Goal: Task Accomplishment & Management: Manage account settings

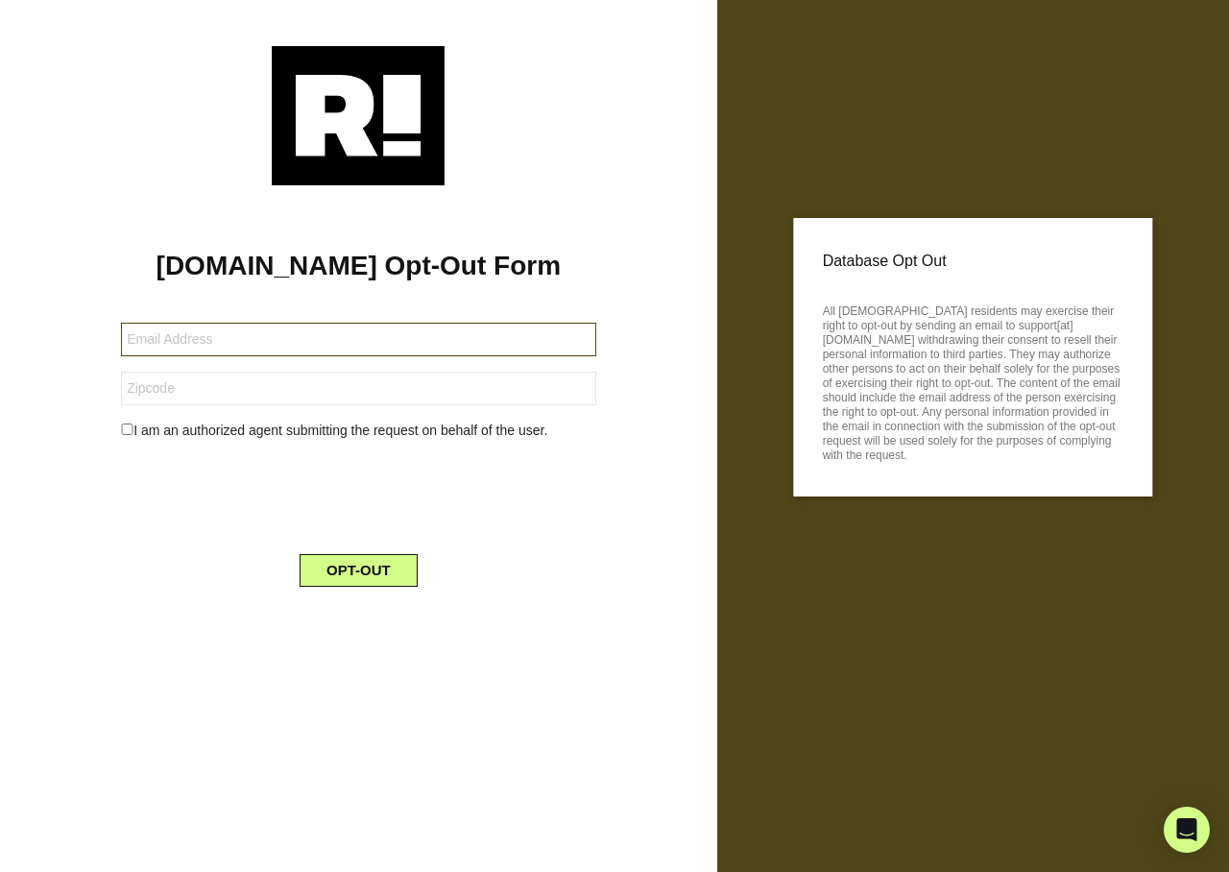
type input "[EMAIL_ADDRESS][DOMAIN_NAME]"
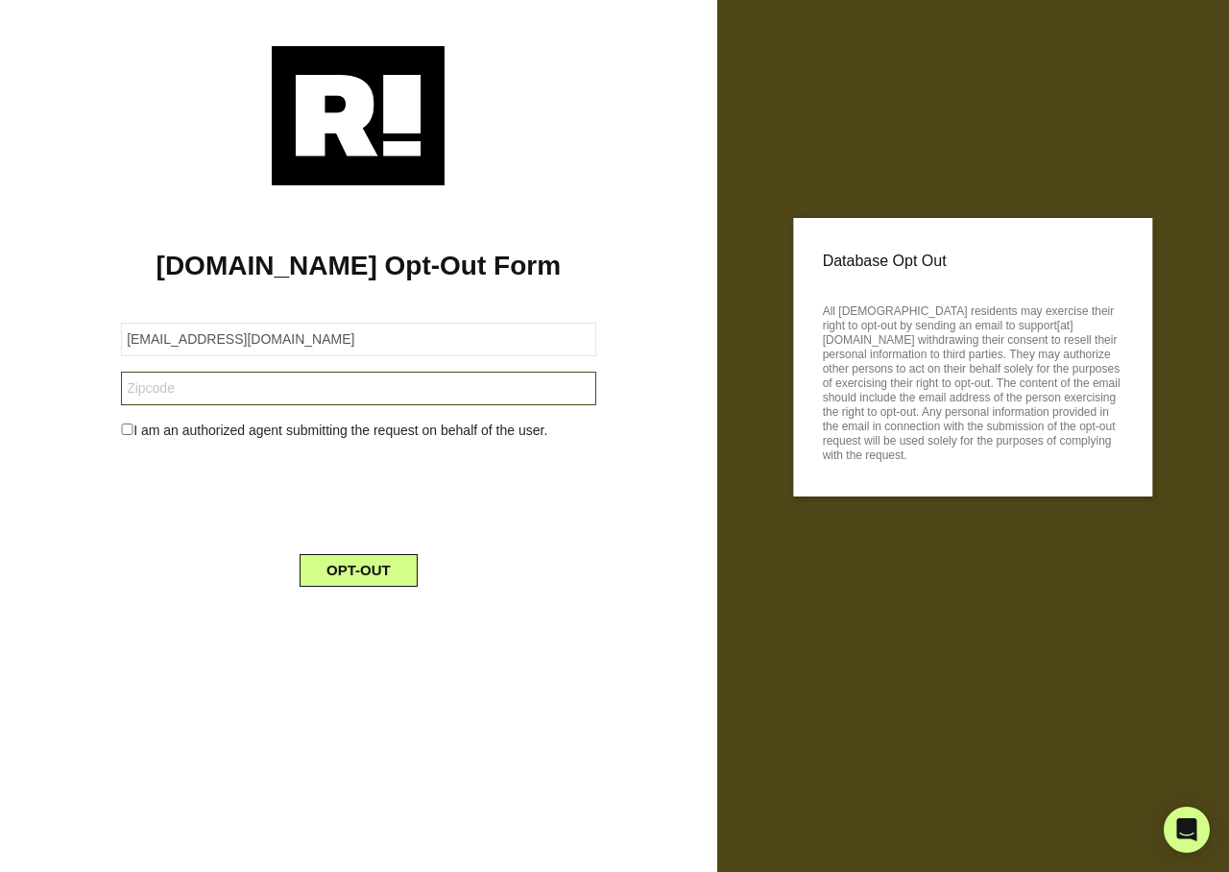
type input "54982"
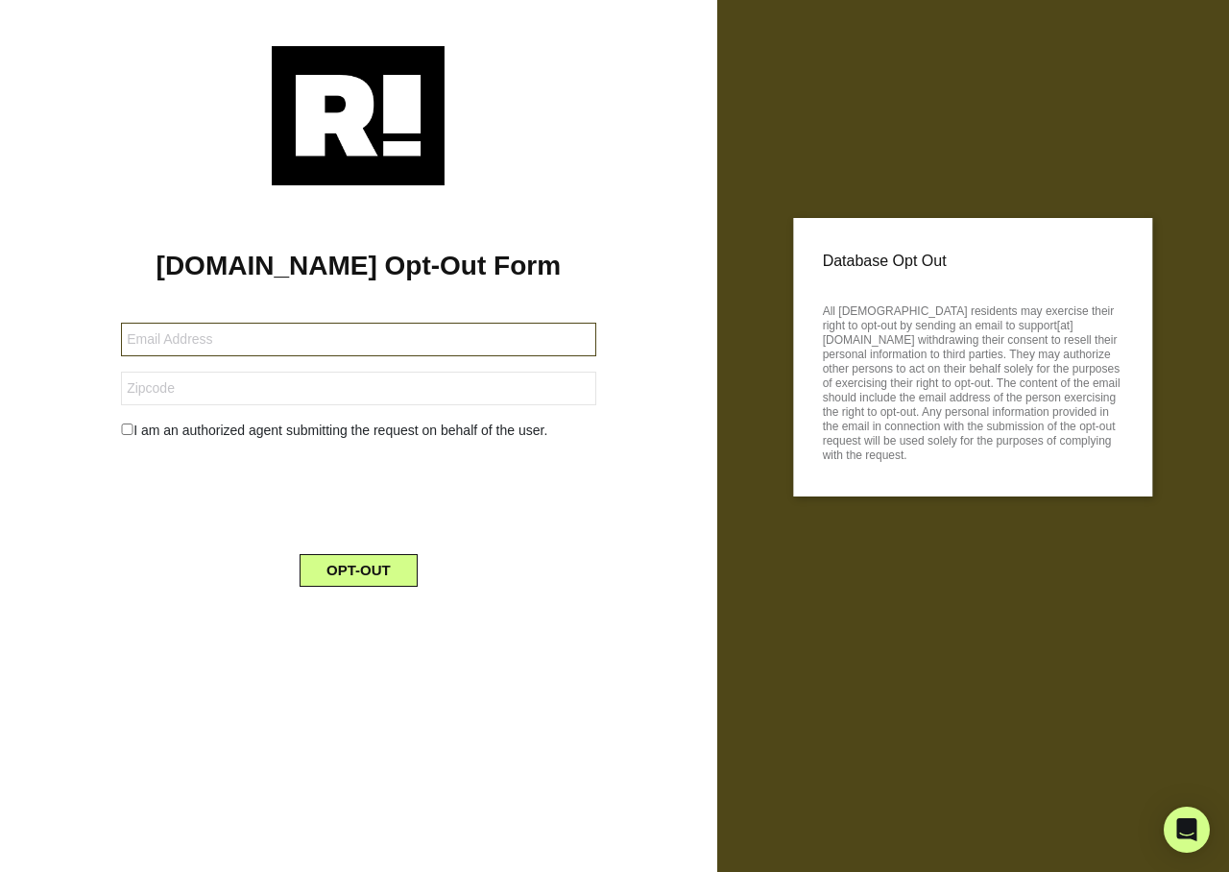
type input "bill.pathways@gmail.com"
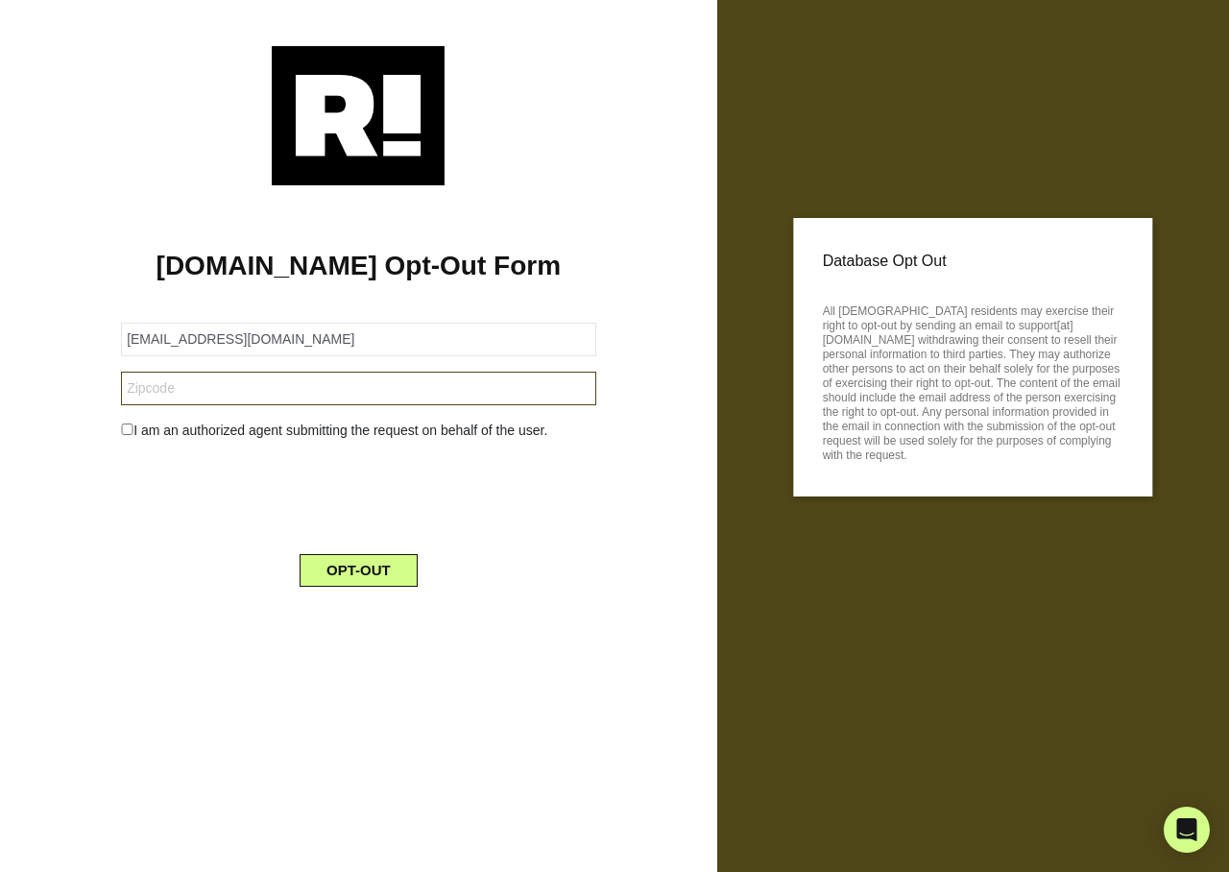
type input "11766"
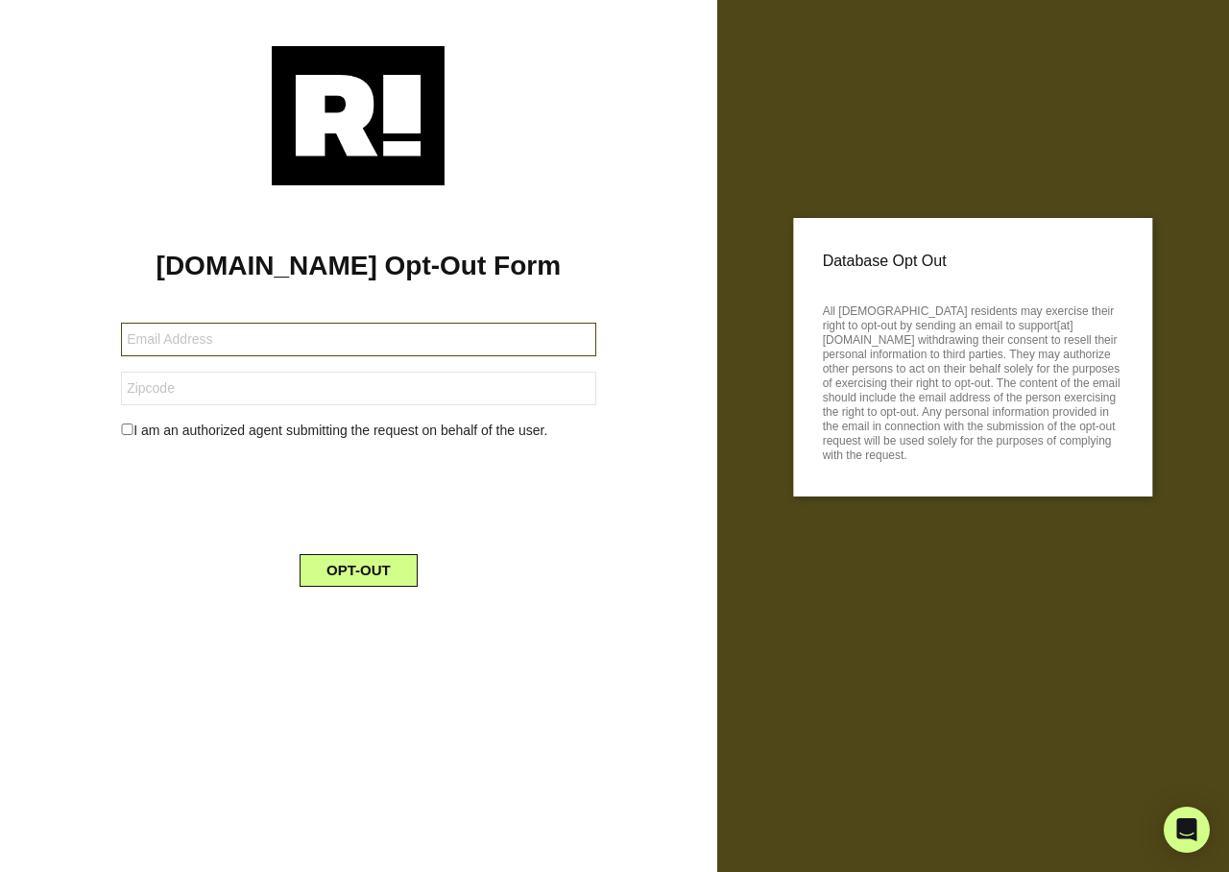
type input "[EMAIL_ADDRESS][DOMAIN_NAME]"
type input "61342"
